Goal: Task Accomplishment & Management: Manage account settings

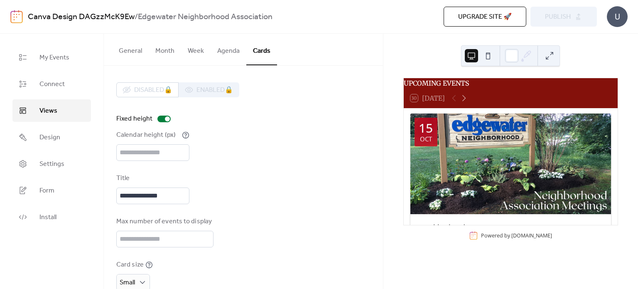
scroll to position [1197, 0]
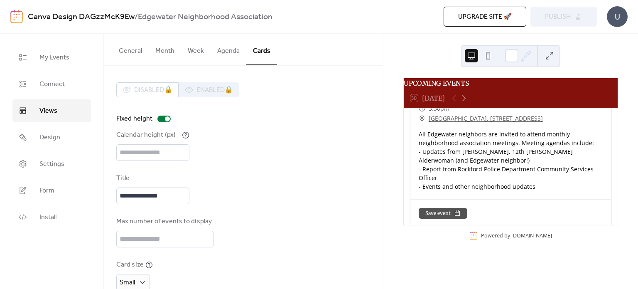
click at [489, 58] on button at bounding box center [488, 55] width 13 height 13
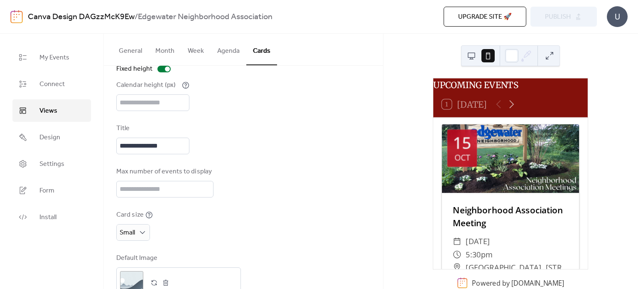
scroll to position [0, 0]
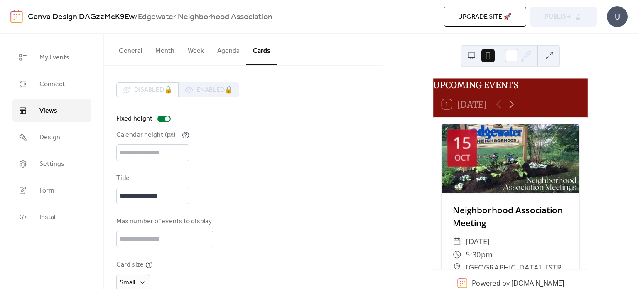
click at [133, 52] on button "General" at bounding box center [130, 49] width 37 height 31
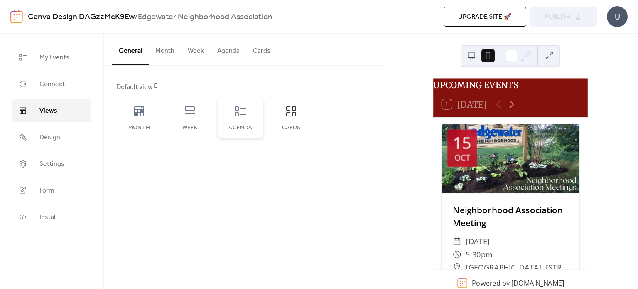
click at [236, 125] on div "Agenda" at bounding box center [240, 128] width 29 height 7
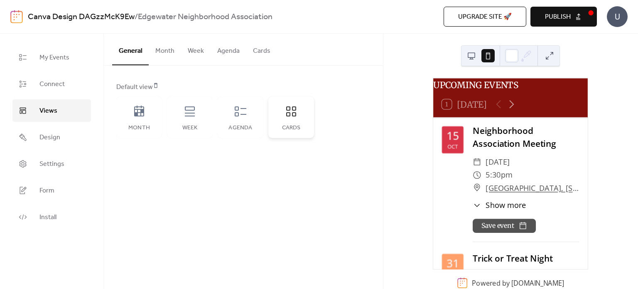
click at [283, 122] on div "Cards" at bounding box center [291, 117] width 46 height 42
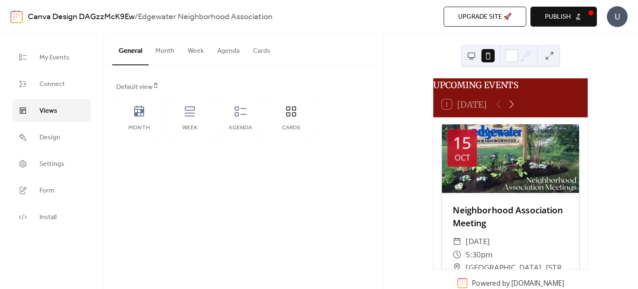
click at [259, 55] on button "Cards" at bounding box center [261, 49] width 31 height 31
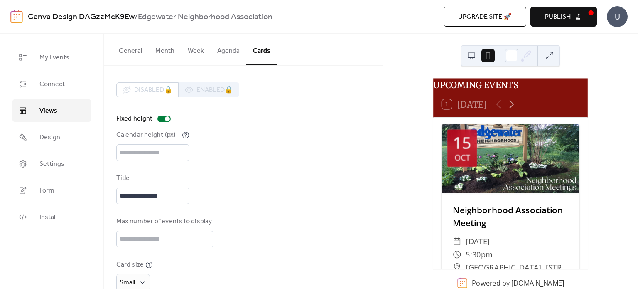
scroll to position [75, 0]
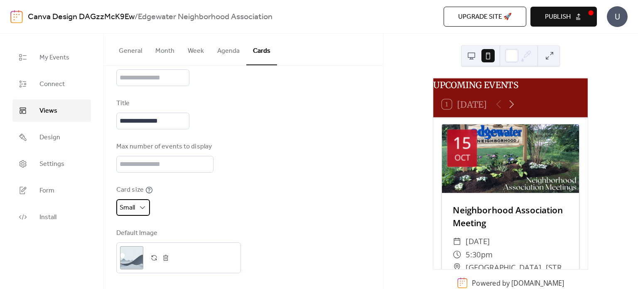
click at [137, 208] on div "Small" at bounding box center [133, 207] width 34 height 17
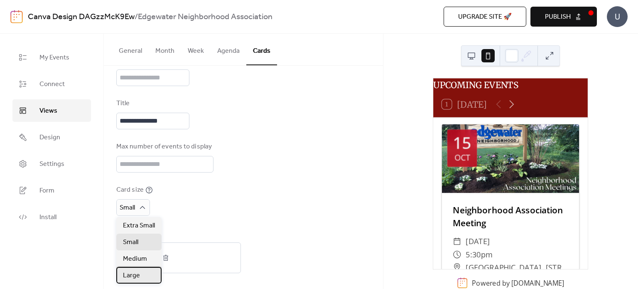
click at [137, 274] on span "Large" at bounding box center [131, 276] width 17 height 10
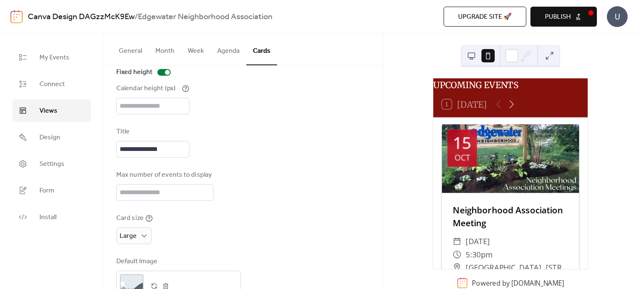
scroll to position [0, 0]
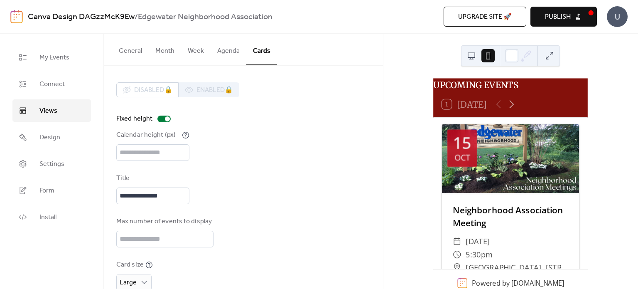
click at [123, 53] on button "General" at bounding box center [130, 49] width 37 height 31
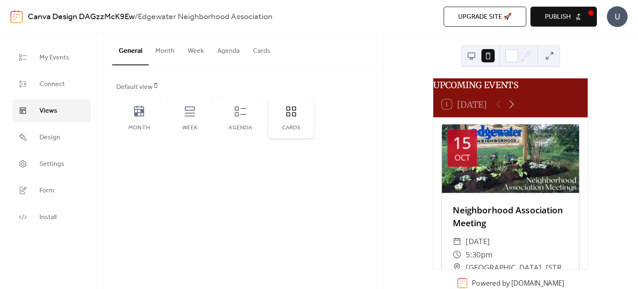
click at [292, 120] on div "Cards" at bounding box center [291, 117] width 46 height 42
click at [574, 13] on button "Publish" at bounding box center [564, 17] width 67 height 20
click at [263, 54] on button "Cards" at bounding box center [261, 49] width 31 height 31
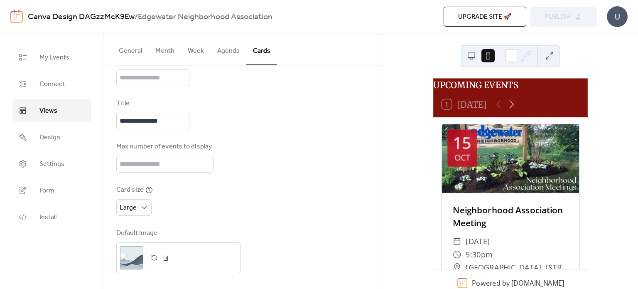
scroll to position [73, 0]
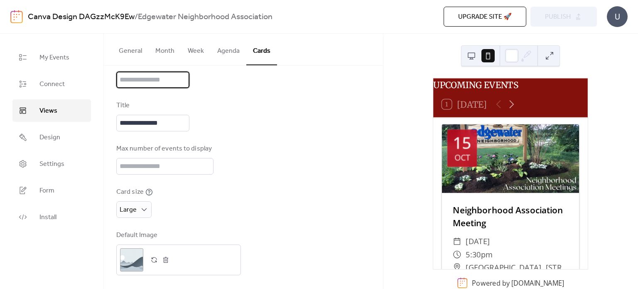
drag, startPoint x: 138, startPoint y: 79, endPoint x: 114, endPoint y: 79, distance: 24.1
click at [114, 79] on div "**********" at bounding box center [243, 142] width 279 height 299
type input "***"
click at [288, 147] on div "Max number of events to display *" at bounding box center [243, 159] width 254 height 31
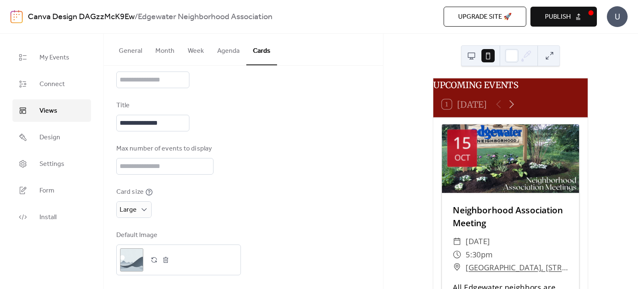
scroll to position [75, 0]
click at [131, 205] on span "Large" at bounding box center [128, 207] width 17 height 13
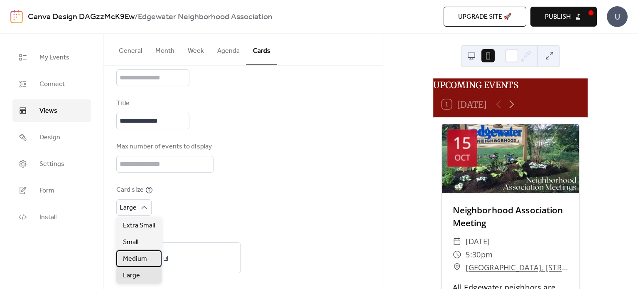
click at [135, 258] on span "Medium" at bounding box center [135, 259] width 24 height 10
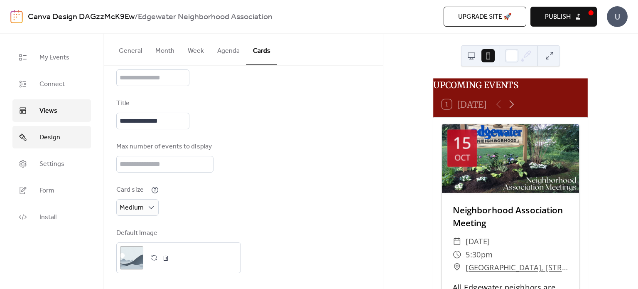
click at [46, 142] on span "Design" at bounding box center [49, 138] width 21 height 10
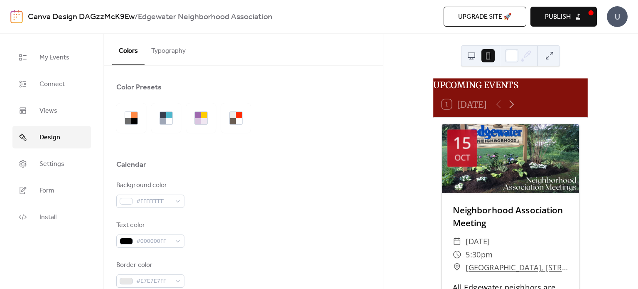
click at [178, 54] on button "Typography" at bounding box center [169, 49] width 48 height 31
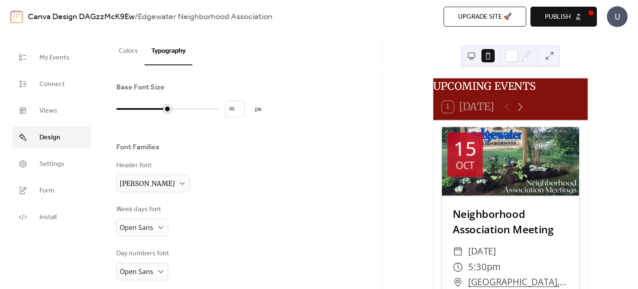
type input "**"
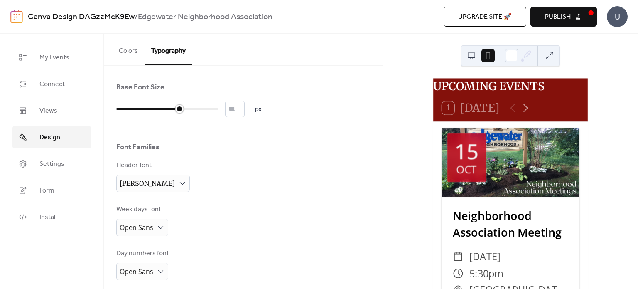
drag, startPoint x: 143, startPoint y: 108, endPoint x: 185, endPoint y: 110, distance: 41.6
click at [185, 110] on div at bounding box center [167, 108] width 102 height 13
click at [131, 48] on button "Colors" at bounding box center [128, 49] width 32 height 31
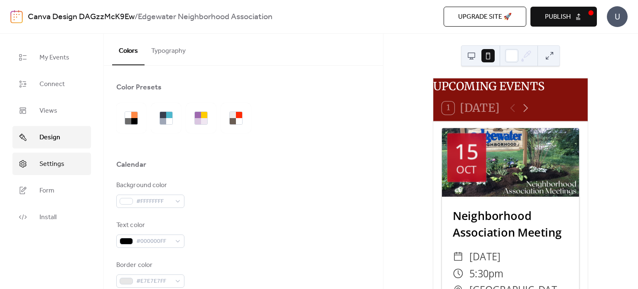
click at [53, 166] on span "Settings" at bounding box center [51, 164] width 25 height 10
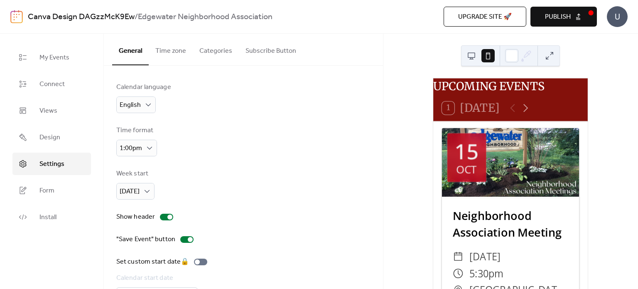
click at [267, 46] on button "Subscribe Button" at bounding box center [271, 49] width 64 height 31
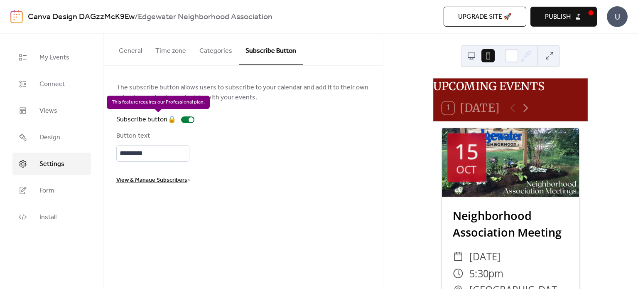
click at [190, 118] on div "Subscribe button 🔒" at bounding box center [156, 120] width 81 height 10
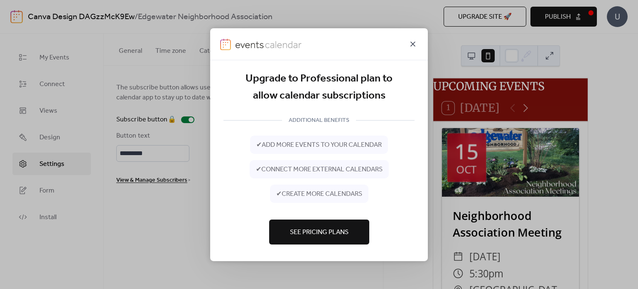
click at [414, 41] on icon at bounding box center [413, 44] width 10 height 10
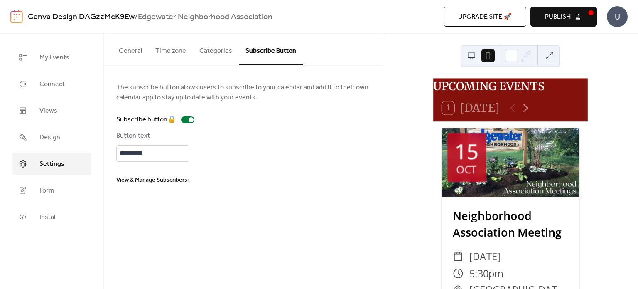
click at [217, 47] on button "Categories" at bounding box center [216, 49] width 46 height 31
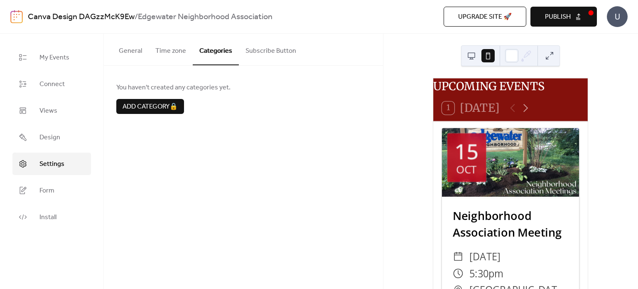
click at [172, 51] on button "Time zone" at bounding box center [171, 49] width 44 height 31
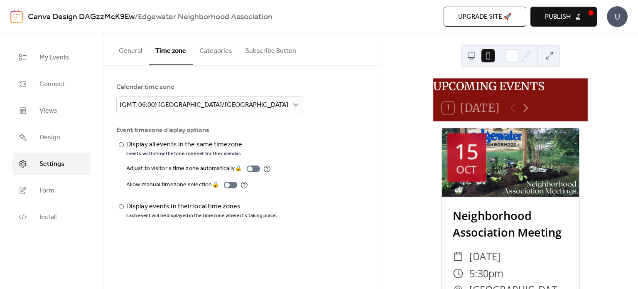
click at [133, 57] on button "General" at bounding box center [130, 49] width 37 height 31
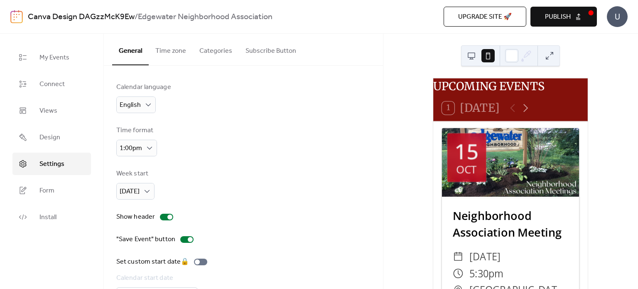
scroll to position [53, 0]
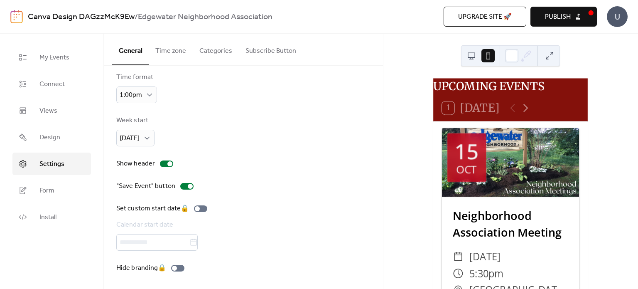
click at [560, 15] on span "Publish" at bounding box center [558, 17] width 26 height 10
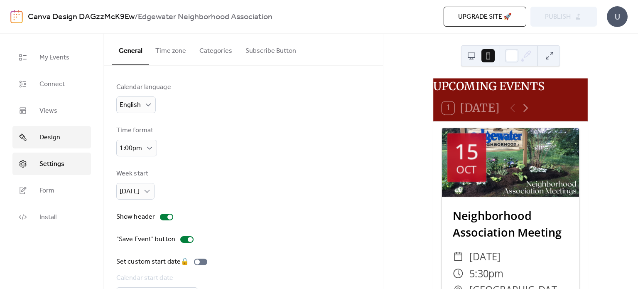
click at [56, 133] on span "Design" at bounding box center [49, 138] width 21 height 10
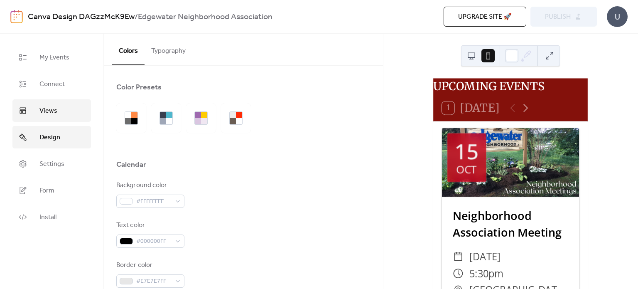
click at [70, 107] on link "Views" at bounding box center [51, 110] width 79 height 22
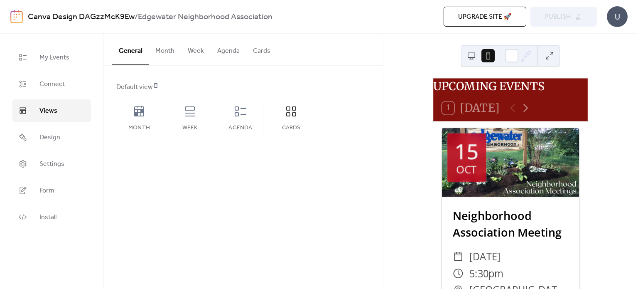
click at [261, 48] on button "Cards" at bounding box center [261, 49] width 31 height 31
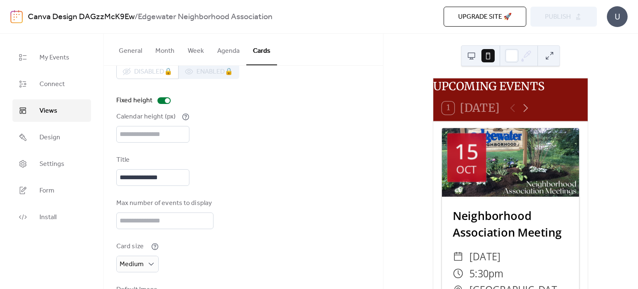
scroll to position [74, 0]
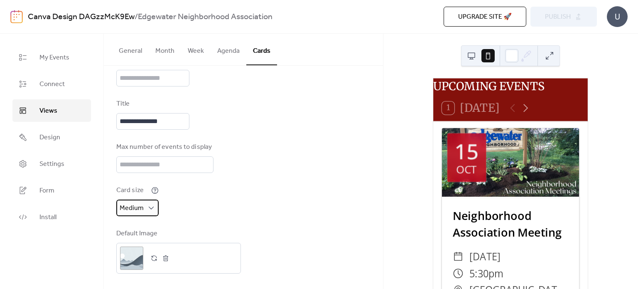
click at [125, 205] on span "Medium" at bounding box center [132, 208] width 24 height 13
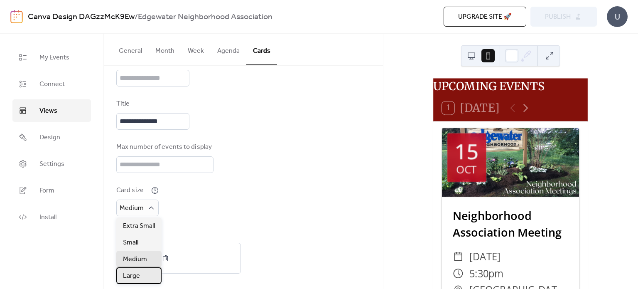
click at [130, 273] on span "Large" at bounding box center [131, 276] width 17 height 10
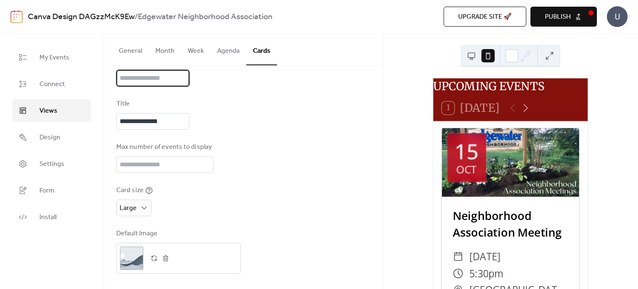
click at [174, 79] on input "***" at bounding box center [152, 78] width 73 height 17
click at [264, 134] on div "**********" at bounding box center [243, 141] width 254 height 266
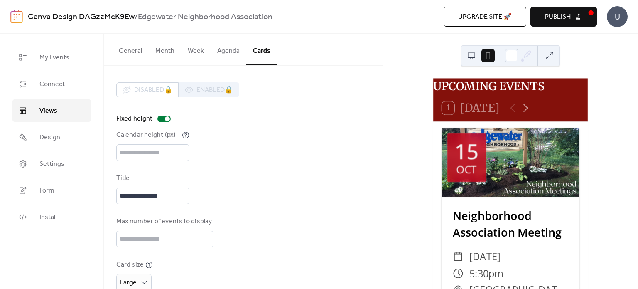
click at [567, 15] on span "Publish" at bounding box center [558, 17] width 26 height 10
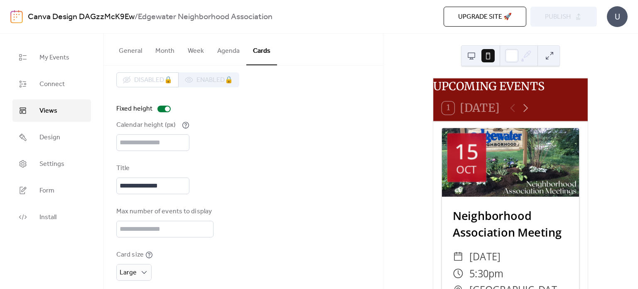
scroll to position [26, 0]
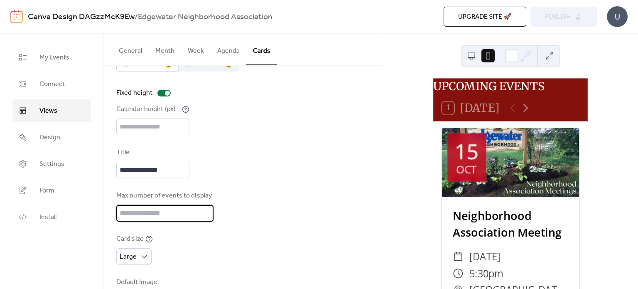
click at [204, 210] on input "*" at bounding box center [164, 213] width 97 height 17
click at [204, 210] on input "**" at bounding box center [164, 213] width 97 height 17
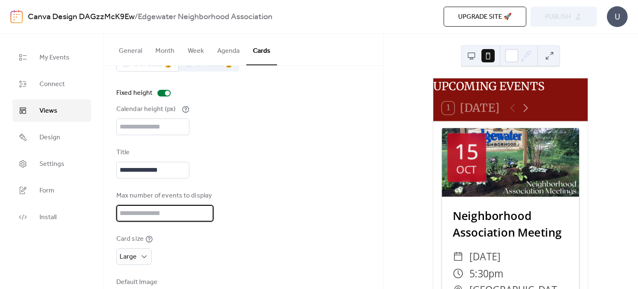
click at [204, 210] on input "**" at bounding box center [164, 213] width 97 height 17
click at [205, 215] on input "**" at bounding box center [164, 213] width 97 height 17
type input "**"
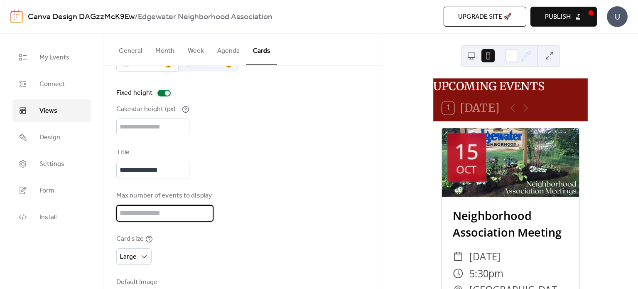
click at [203, 215] on input "**" at bounding box center [164, 213] width 97 height 17
click at [228, 224] on div "**********" at bounding box center [243, 190] width 254 height 266
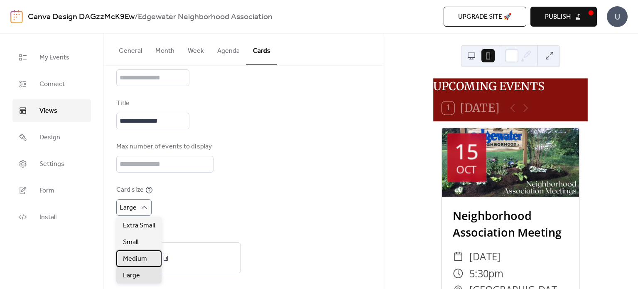
click at [138, 262] on span "Medium" at bounding box center [135, 259] width 24 height 10
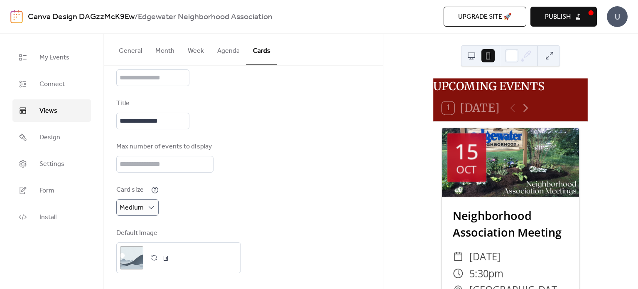
click at [283, 224] on div "**********" at bounding box center [243, 140] width 254 height 266
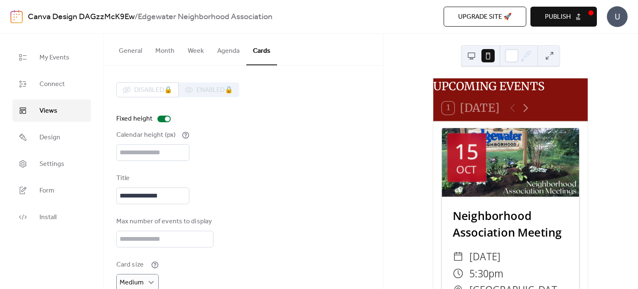
click at [462, 49] on div at bounding box center [510, 55] width 99 height 21
click at [463, 51] on div at bounding box center [510, 55] width 99 height 21
click at [470, 54] on button at bounding box center [471, 55] width 13 height 13
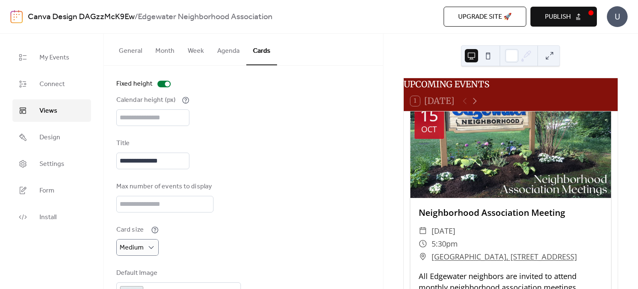
scroll to position [75, 0]
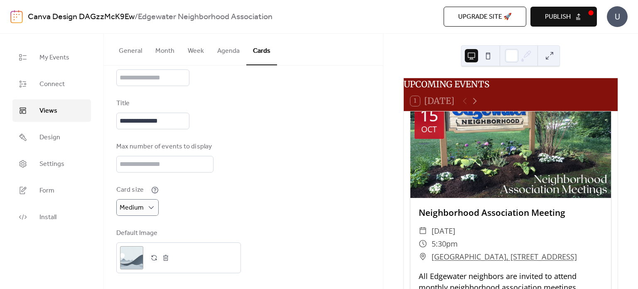
click at [227, 52] on button "Agenda" at bounding box center [229, 49] width 36 height 31
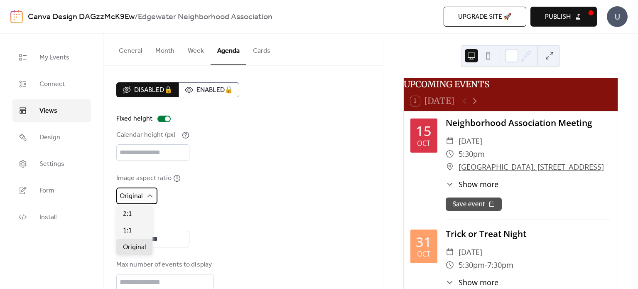
click at [143, 191] on div "Original" at bounding box center [136, 195] width 41 height 17
click at [227, 197] on div "Image aspect ratio Original" at bounding box center [243, 188] width 254 height 31
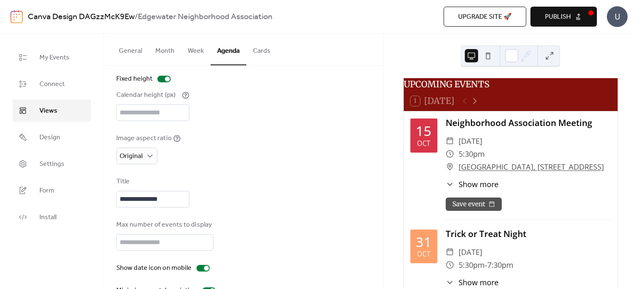
scroll to position [62, 0]
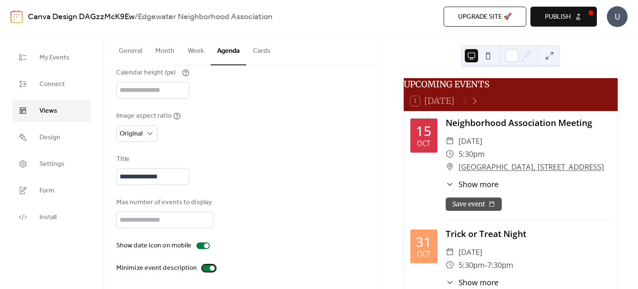
click at [204, 268] on div at bounding box center [208, 268] width 13 height 7
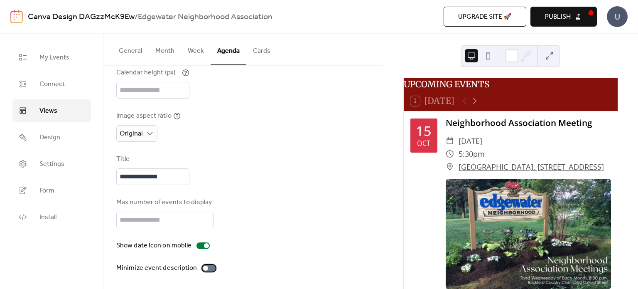
scroll to position [134, 0]
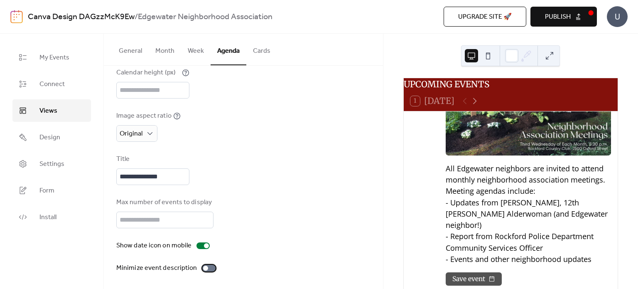
click at [203, 267] on div at bounding box center [205, 268] width 5 height 5
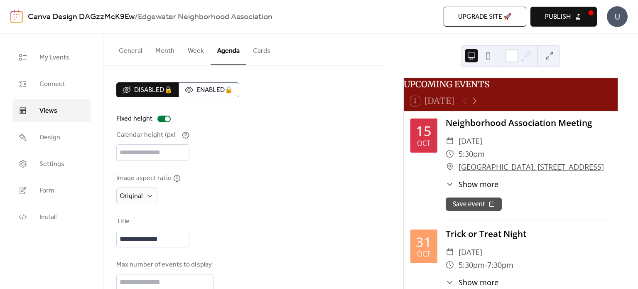
scroll to position [51, 0]
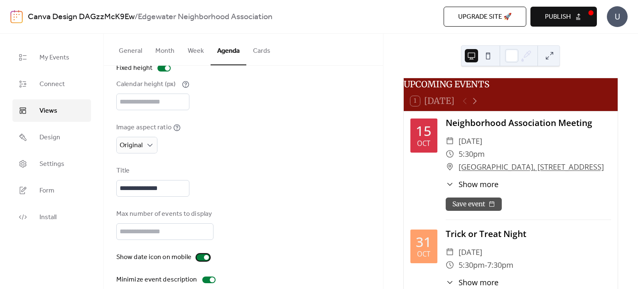
click at [202, 258] on div at bounding box center [203, 257] width 13 height 7
click at [486, 58] on button at bounding box center [488, 55] width 13 height 13
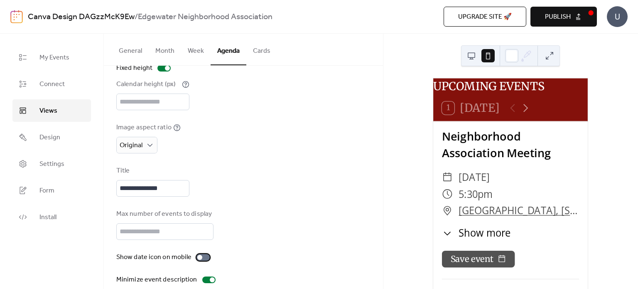
click at [201, 256] on div at bounding box center [203, 257] width 13 height 7
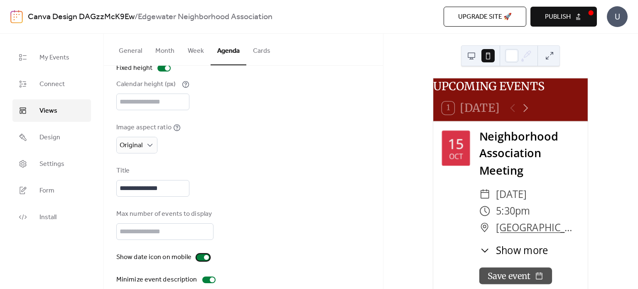
click at [201, 256] on div at bounding box center [203, 257] width 13 height 7
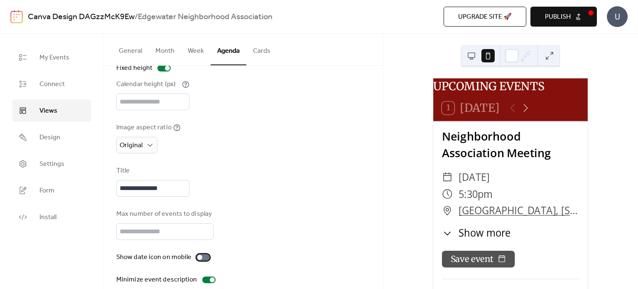
click at [201, 256] on div at bounding box center [203, 257] width 13 height 7
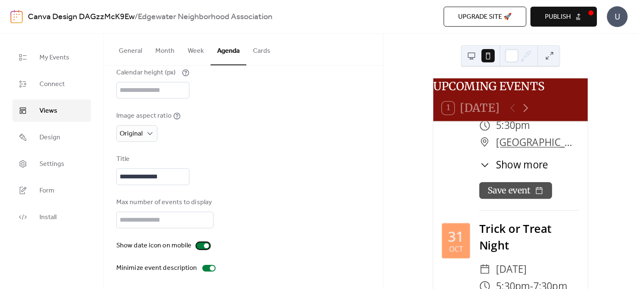
scroll to position [66, 0]
click at [204, 266] on div at bounding box center [208, 268] width 13 height 7
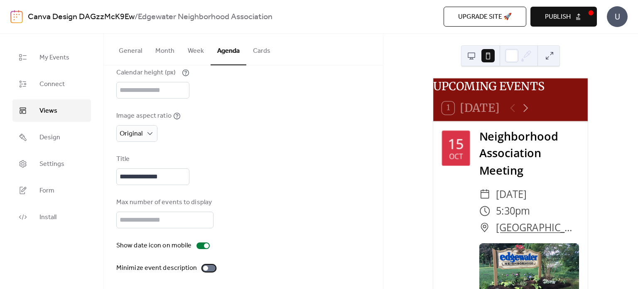
scroll to position [0, 0]
click at [575, 11] on button "Publish" at bounding box center [564, 17] width 67 height 20
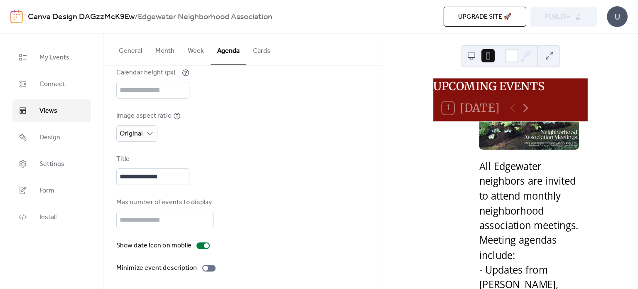
scroll to position [124, 0]
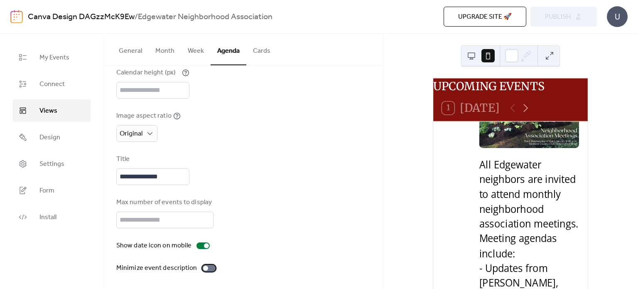
click at [209, 266] on div at bounding box center [208, 268] width 13 height 7
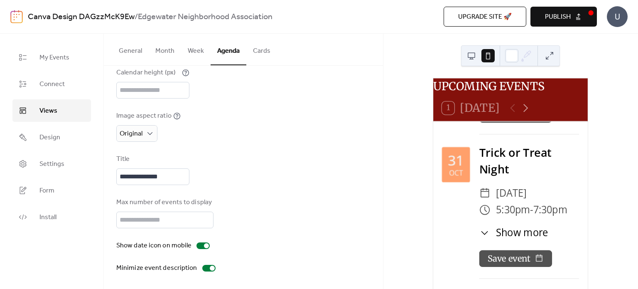
click at [573, 13] on button "Publish" at bounding box center [564, 17] width 67 height 20
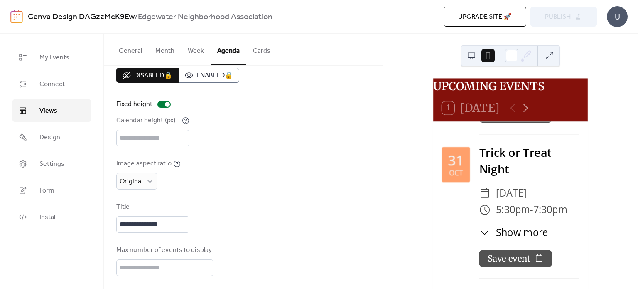
scroll to position [0, 0]
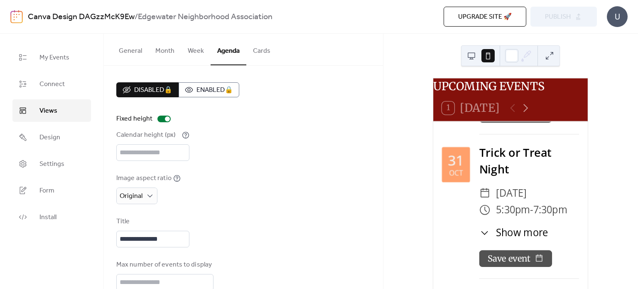
click at [121, 56] on button "General" at bounding box center [130, 49] width 37 height 31
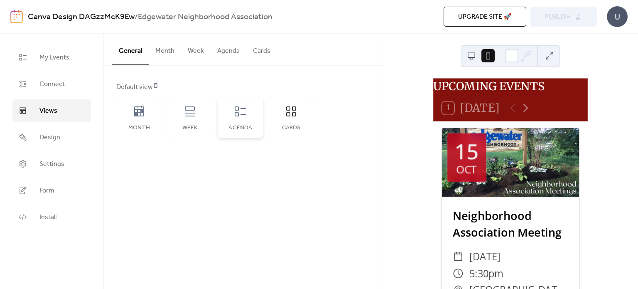
click at [231, 121] on div "Agenda" at bounding box center [241, 117] width 46 height 42
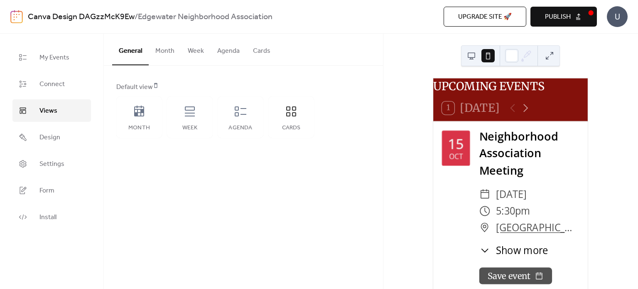
click at [550, 20] on span "Publish" at bounding box center [558, 17] width 26 height 10
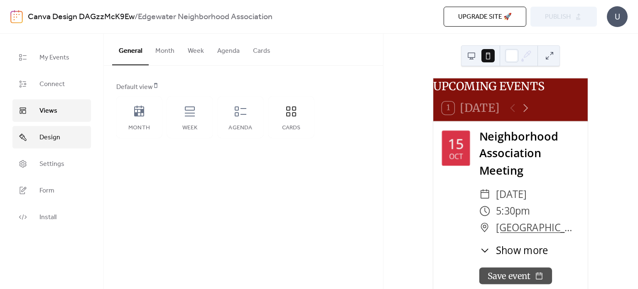
click at [58, 133] on span "Design" at bounding box center [49, 138] width 21 height 10
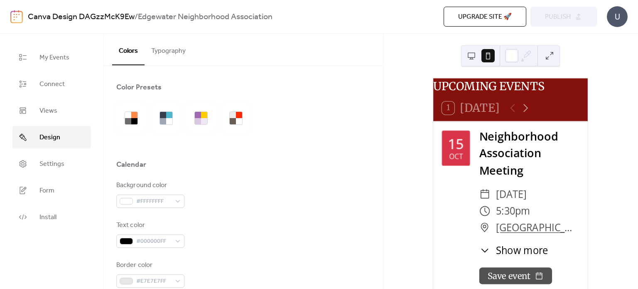
click at [160, 53] on button "Typography" at bounding box center [169, 49] width 48 height 31
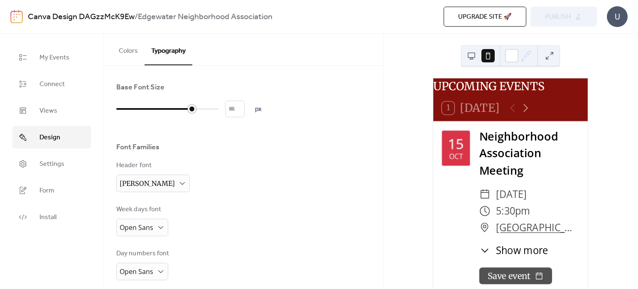
type input "**"
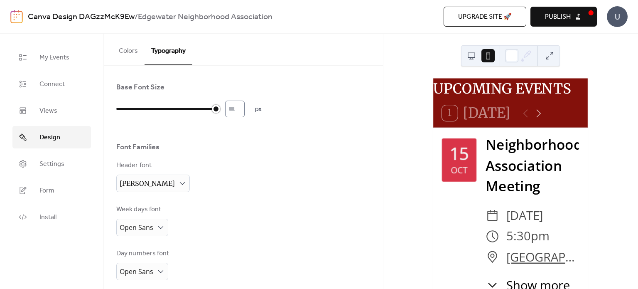
drag, startPoint x: 178, startPoint y: 108, endPoint x: 227, endPoint y: 113, distance: 49.3
click at [227, 113] on div "** px" at bounding box center [188, 109] width 145 height 17
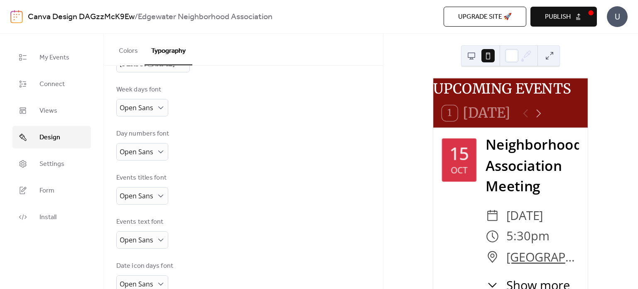
scroll to position [182, 0]
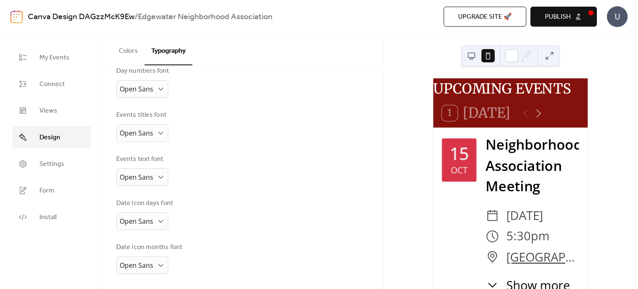
click at [549, 25] on button "Publish" at bounding box center [564, 17] width 67 height 20
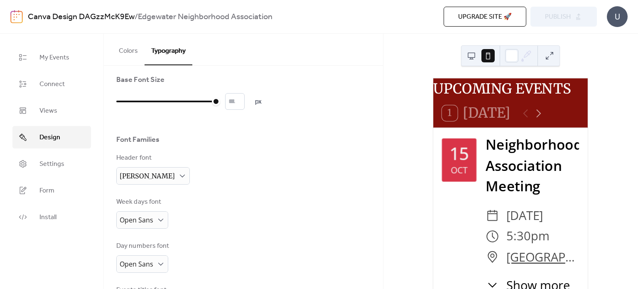
scroll to position [0, 0]
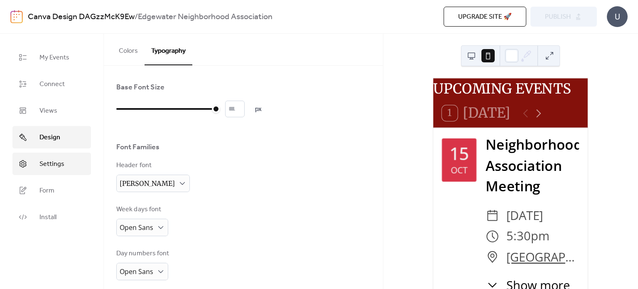
click at [61, 160] on span "Settings" at bounding box center [51, 164] width 25 height 10
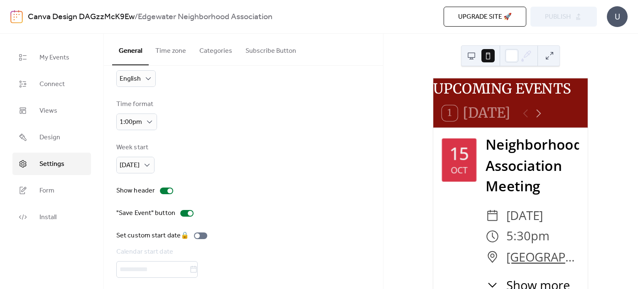
scroll to position [53, 0]
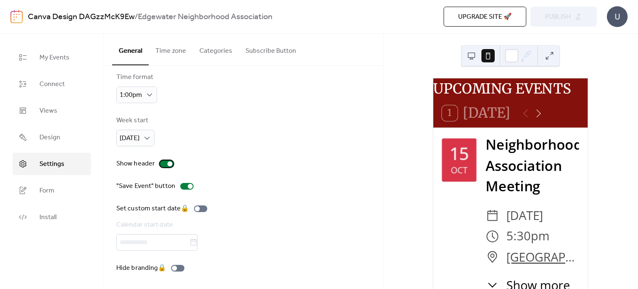
click at [163, 163] on div at bounding box center [166, 163] width 13 height 7
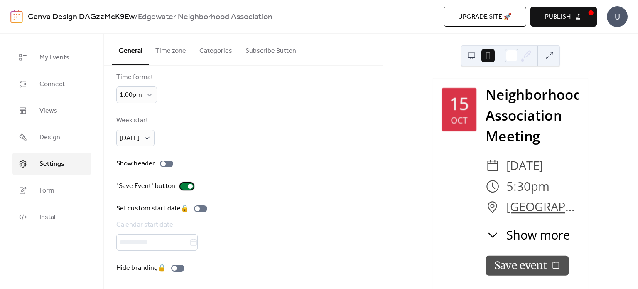
click at [183, 186] on div at bounding box center [186, 186] width 13 height 7
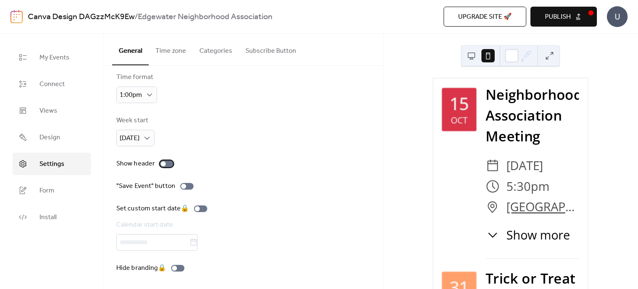
click at [163, 163] on div at bounding box center [163, 163] width 5 height 5
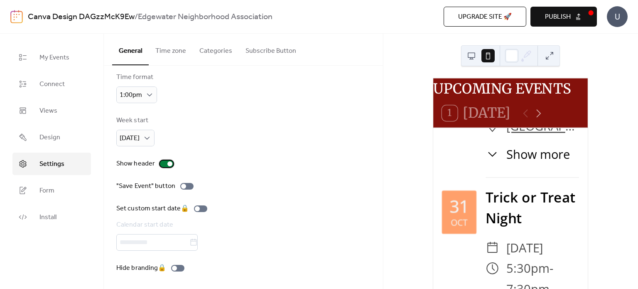
scroll to position [100, 0]
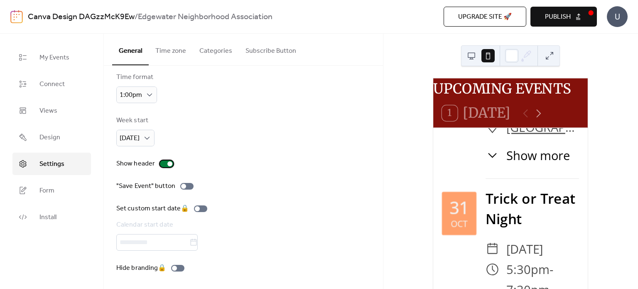
click at [165, 163] on div at bounding box center [166, 163] width 13 height 7
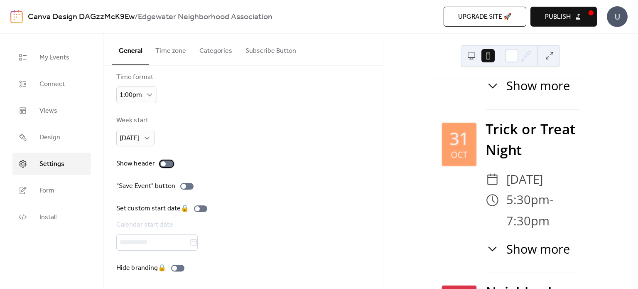
scroll to position [0, 0]
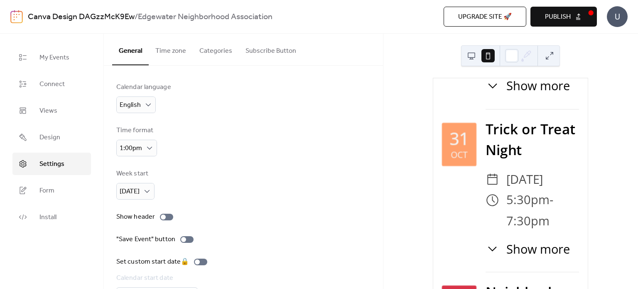
click at [162, 49] on button "Time zone" at bounding box center [171, 49] width 44 height 31
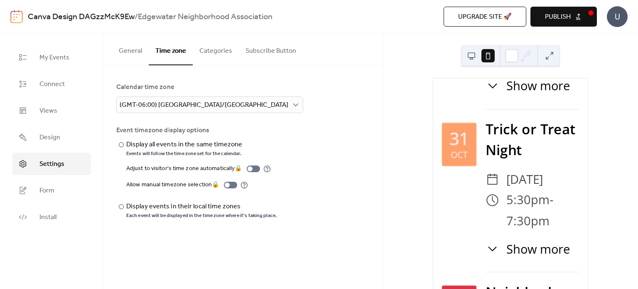
click at [217, 49] on button "Categories" at bounding box center [216, 49] width 46 height 31
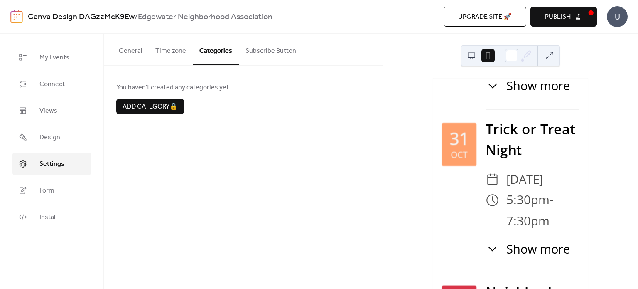
click at [257, 51] on button "Subscribe Button" at bounding box center [271, 49] width 64 height 31
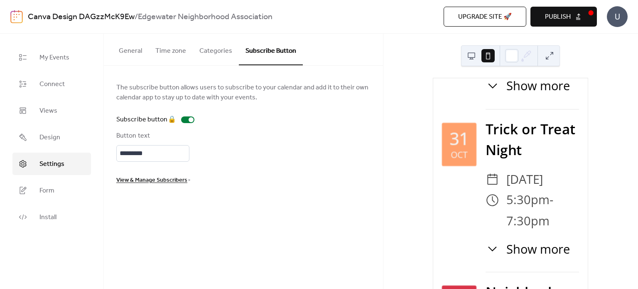
click at [250, 156] on div "Button text *********" at bounding box center [243, 146] width 254 height 31
click at [142, 179] on span "View & Manage Subscribers" at bounding box center [151, 180] width 71 height 10
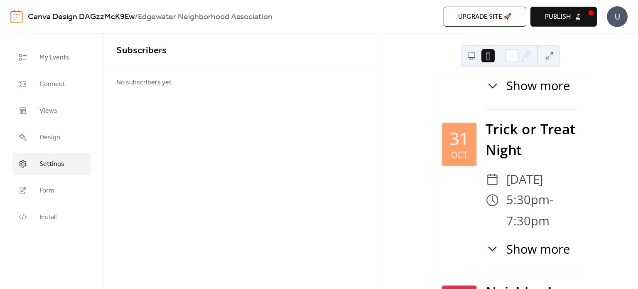
click at [59, 161] on span "Settings" at bounding box center [51, 164] width 25 height 10
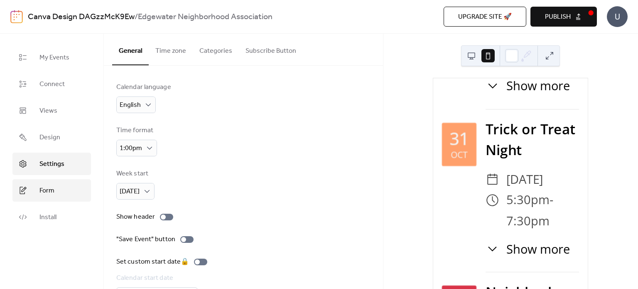
click at [50, 192] on span "Form" at bounding box center [46, 191] width 15 height 10
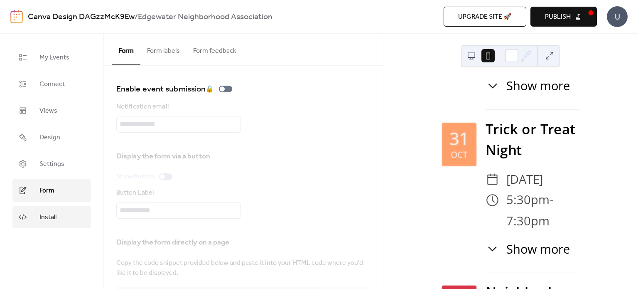
click at [56, 215] on span "Install" at bounding box center [47, 217] width 17 height 10
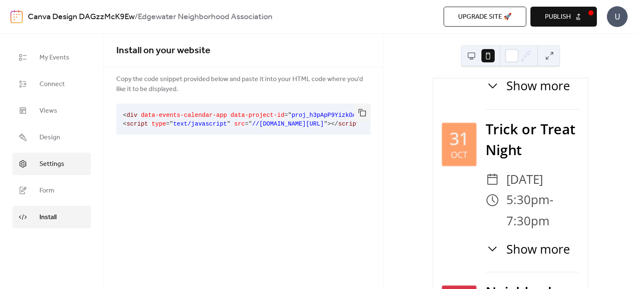
click at [58, 168] on span "Settings" at bounding box center [51, 164] width 25 height 10
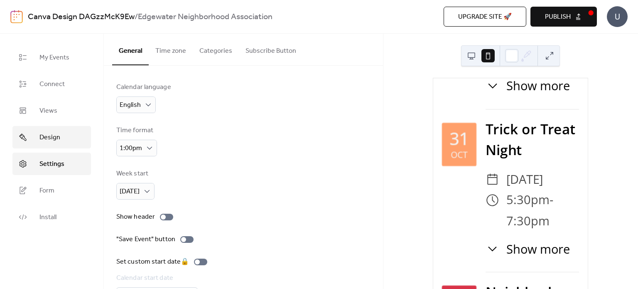
click at [54, 143] on span "Design" at bounding box center [49, 138] width 21 height 10
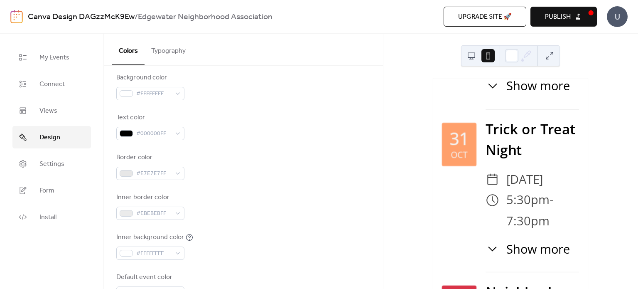
scroll to position [108, 0]
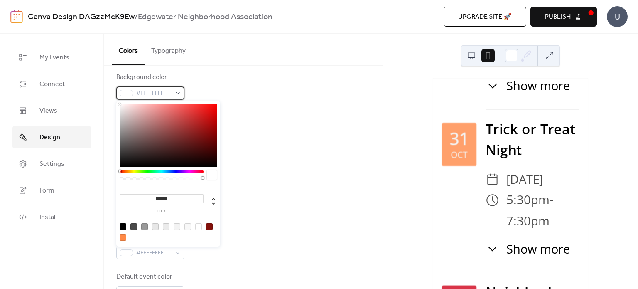
click at [177, 93] on div "#FFFFFFFF" at bounding box center [150, 92] width 68 height 13
click at [187, 226] on div at bounding box center [188, 226] width 7 height 7
type input "*******"
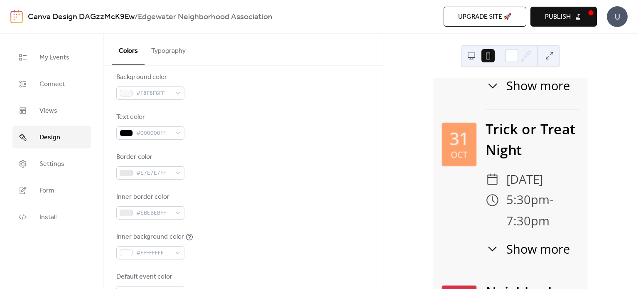
click at [308, 205] on div "Inner border color #EBEBEBFF" at bounding box center [243, 205] width 254 height 27
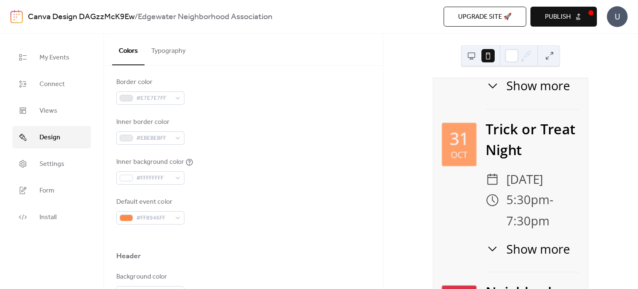
scroll to position [0, 0]
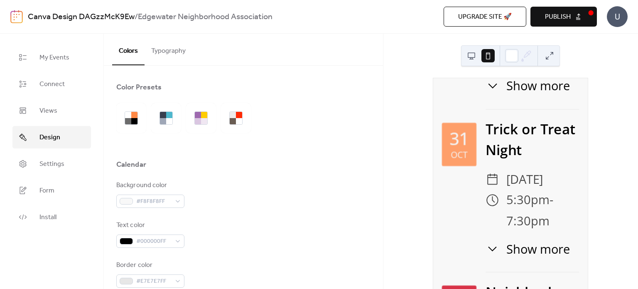
click at [158, 53] on button "Typography" at bounding box center [169, 49] width 48 height 31
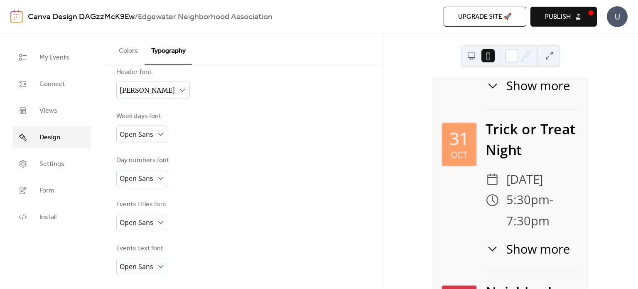
scroll to position [94, 0]
click at [565, 18] on span "Publish" at bounding box center [558, 17] width 26 height 10
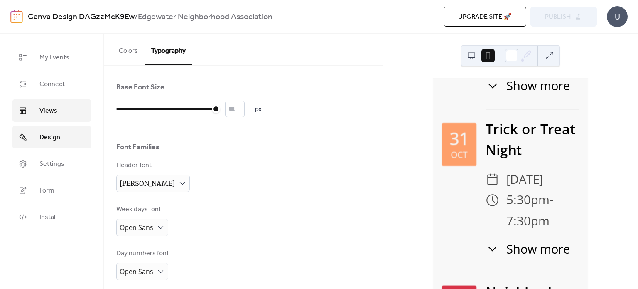
click at [65, 112] on link "Views" at bounding box center [51, 110] width 79 height 22
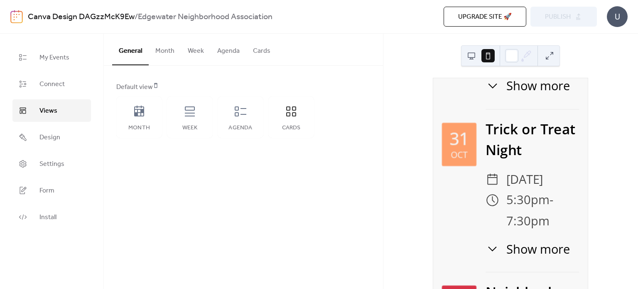
click at [229, 59] on button "Agenda" at bounding box center [229, 49] width 36 height 31
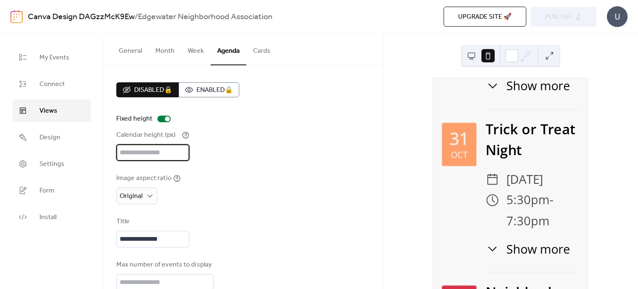
click at [143, 157] on input "***" at bounding box center [152, 152] width 73 height 17
drag, startPoint x: 146, startPoint y: 151, endPoint x: 105, endPoint y: 151, distance: 41.1
click at [105, 151] on div "**********" at bounding box center [243, 209] width 279 height 286
type input "****"
click at [303, 171] on div "**********" at bounding box center [243, 208] width 254 height 253
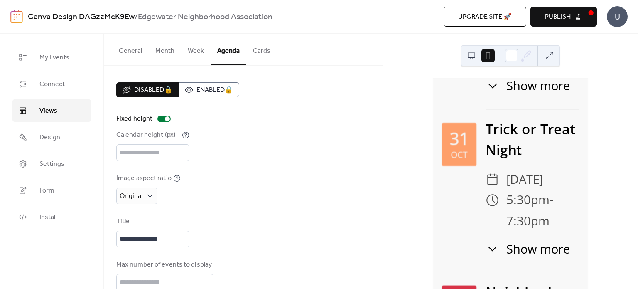
click at [567, 19] on span "Publish" at bounding box center [558, 17] width 26 height 10
click at [146, 54] on button "General" at bounding box center [130, 49] width 37 height 31
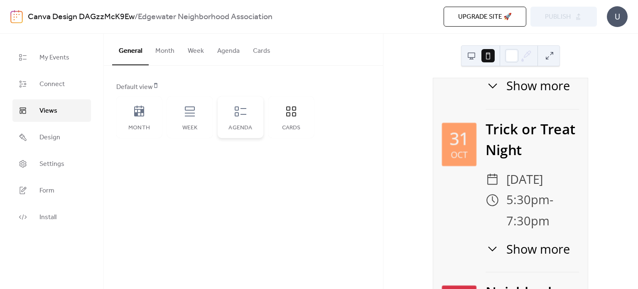
click at [241, 114] on icon at bounding box center [241, 111] width 12 height 10
click at [470, 52] on button at bounding box center [471, 55] width 13 height 13
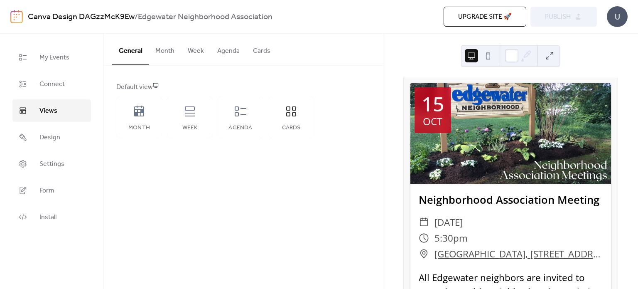
click at [494, 58] on button at bounding box center [488, 55] width 13 height 13
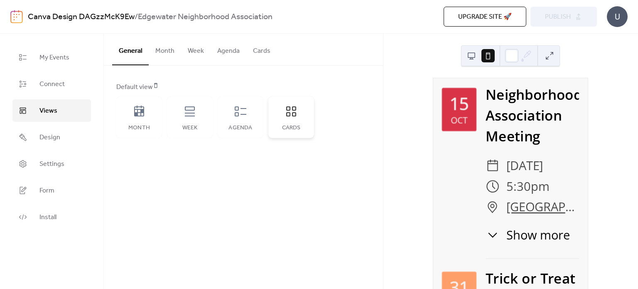
click at [298, 130] on div "Cards" at bounding box center [291, 128] width 29 height 7
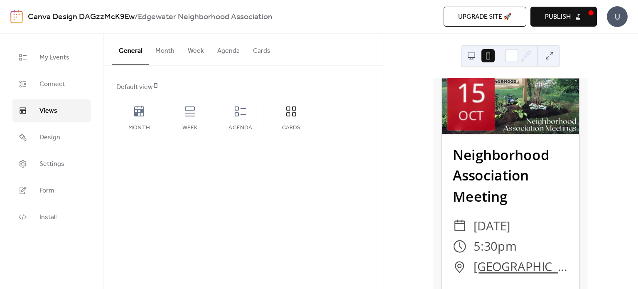
scroll to position [12, 0]
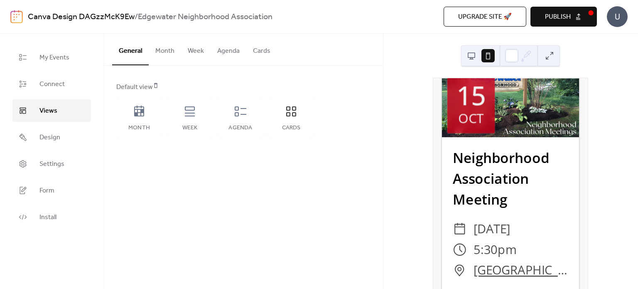
click at [567, 18] on span "Publish" at bounding box center [558, 17] width 26 height 10
click at [256, 55] on button "Cards" at bounding box center [261, 49] width 31 height 31
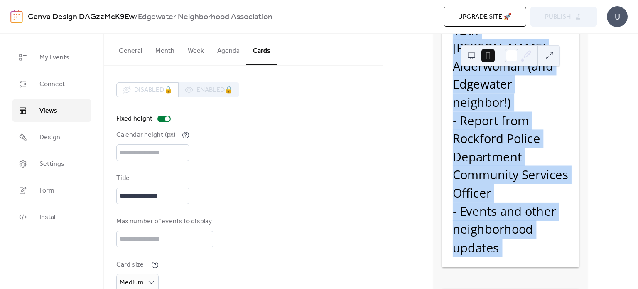
scroll to position [344, 0]
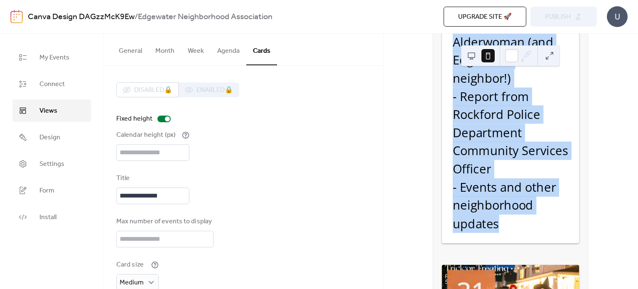
drag, startPoint x: 452, startPoint y: 208, endPoint x: 518, endPoint y: 230, distance: 69.7
click at [518, 230] on div "All Edgewater neighbors are invited to attend monthly neighborhood association …" at bounding box center [510, 24] width 137 height 418
copy div "All Edgewater neighbors are invited to attend monthly neighborhood association …"
click at [75, 49] on link "My Events" at bounding box center [51, 57] width 79 height 22
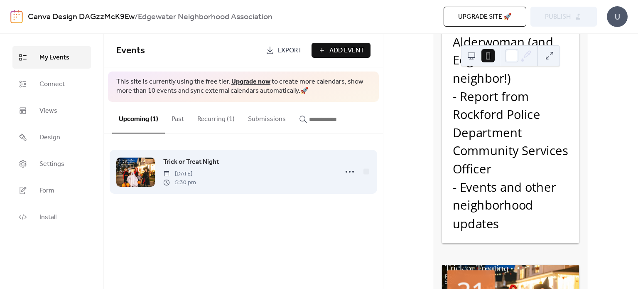
click at [196, 170] on span "[DATE]" at bounding box center [179, 174] width 33 height 9
click at [200, 164] on span "Trick or Treat Night" at bounding box center [191, 162] width 56 height 10
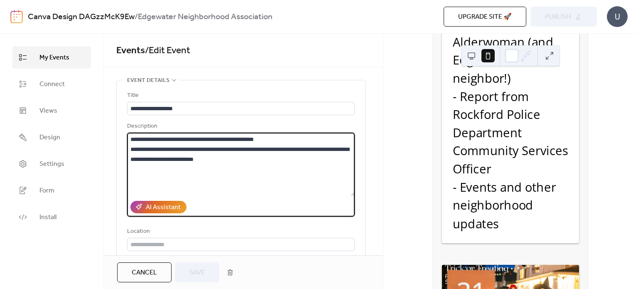
click at [224, 143] on textarea "**********" at bounding box center [241, 164] width 228 height 63
